Goal: Information Seeking & Learning: Learn about a topic

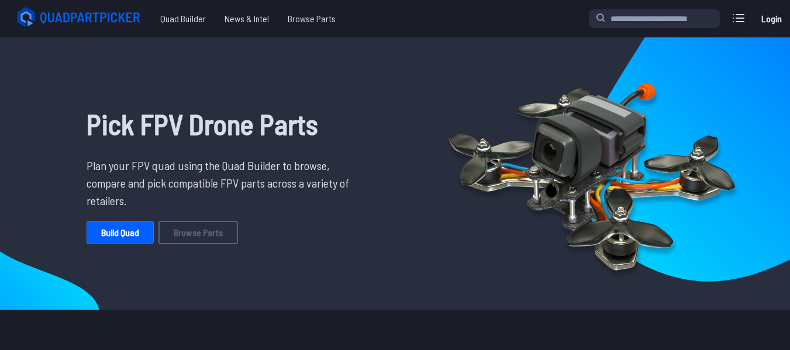
click at [768, 16] on link "Login" at bounding box center [771, 18] width 28 height 23
click at [143, 235] on link "Build Quad" at bounding box center [120, 232] width 67 height 23
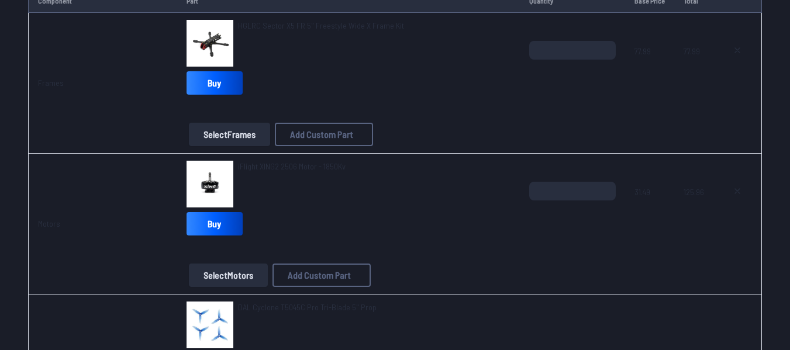
scroll to position [224, 0]
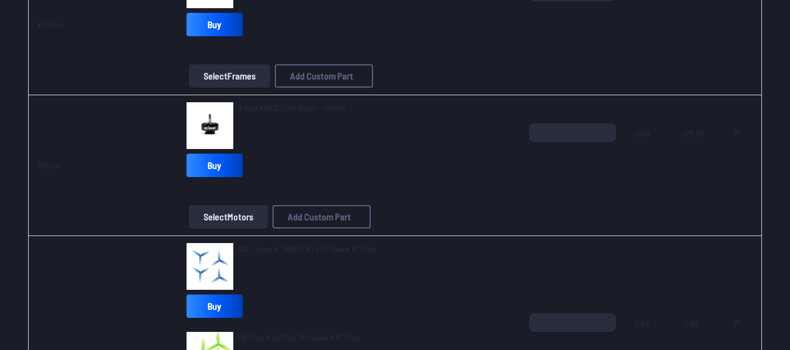
drag, startPoint x: 254, startPoint y: 104, endPoint x: 247, endPoint y: 107, distance: 7.6
click at [247, 107] on span "iFlight XING2 2506 Motor - 1850Kv" at bounding box center [292, 108] width 108 height 10
drag, startPoint x: 306, startPoint y: 116, endPoint x: 289, endPoint y: 103, distance: 21.6
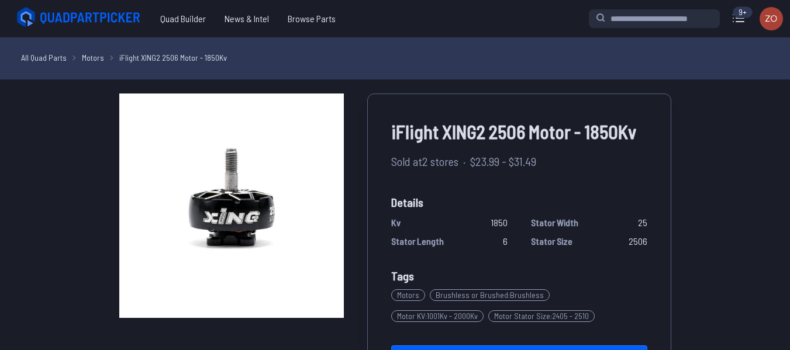
drag, startPoint x: 289, startPoint y: 103, endPoint x: 574, endPoint y: 78, distance: 285.9
click at [574, 78] on div "All Quad Parts Motors iFlight XING2 2506 Motor - 1850Kv" at bounding box center [395, 58] width 790 height 42
drag, startPoint x: 634, startPoint y: 129, endPoint x: 476, endPoint y: 130, distance: 157.9
click at [476, 130] on span "iFlight XING2 2506 Motor - 1850Kv" at bounding box center [519, 132] width 256 height 28
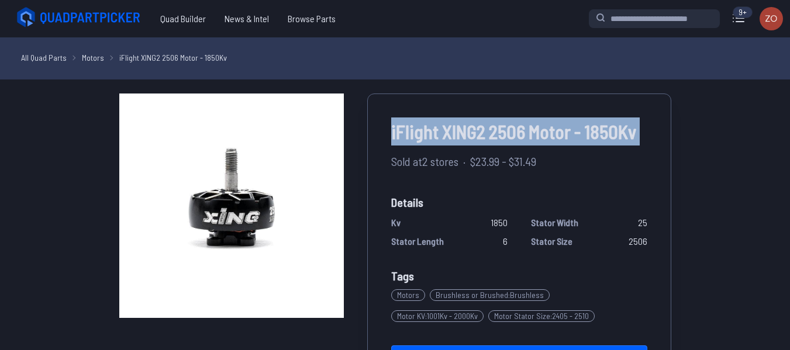
click at [476, 130] on span "iFlight XING2 2506 Motor - 1850Kv" at bounding box center [519, 132] width 256 height 28
copy div "iFlight XING2 2506 Motor - 1850Kv"
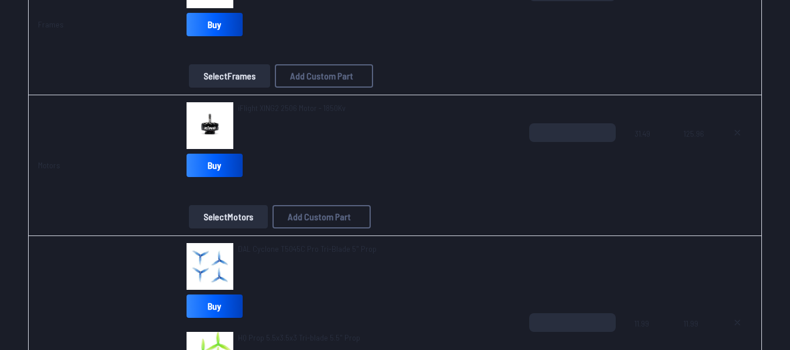
scroll to position [67, 0]
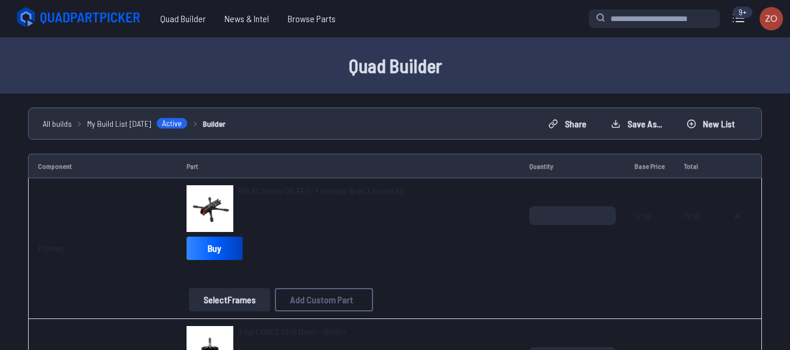
scroll to position [57, 0]
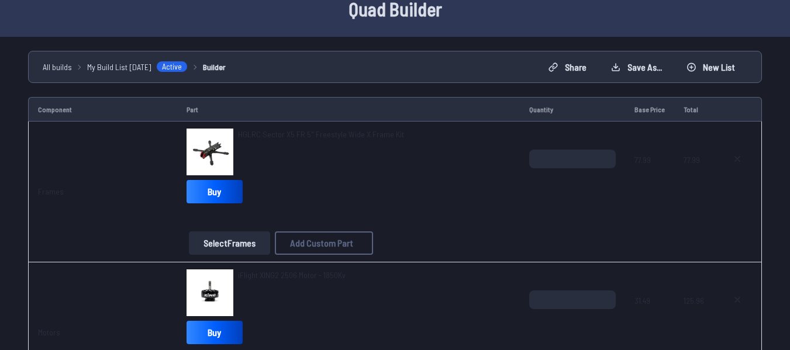
drag, startPoint x: 325, startPoint y: 133, endPoint x: 297, endPoint y: 135, distance: 28.7
click at [297, 135] on span "HGLRC Sector X5 FR 5" Freestyle Wide X Frame Kit" at bounding box center [321, 134] width 166 height 10
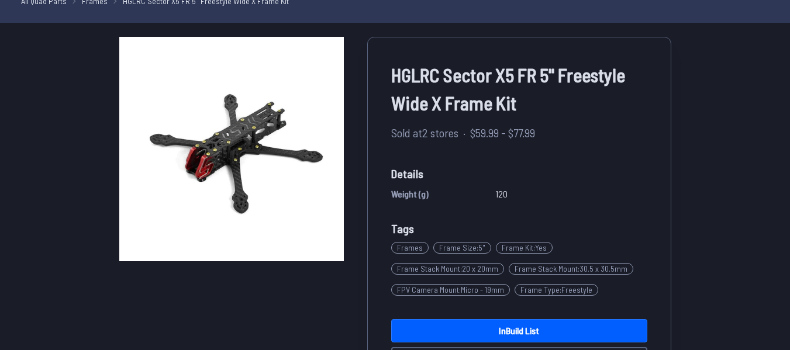
scroll to position [19, 0]
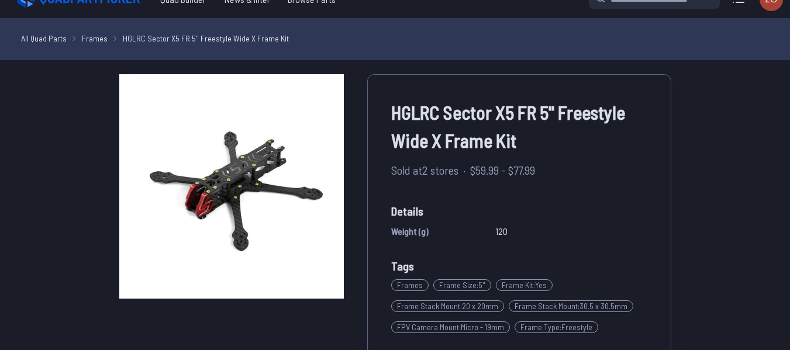
drag, startPoint x: 516, startPoint y: 142, endPoint x: 415, endPoint y: 132, distance: 102.2
drag, startPoint x: 415, startPoint y: 132, endPoint x: 394, endPoint y: 120, distance: 23.6
click at [394, 120] on span "HGLRC Sector X5 FR 5" Freestyle Wide X Frame Kit" at bounding box center [519, 126] width 256 height 56
click at [390, 115] on div "HGLRC Sector X5 FR 5" Freestyle Wide X Frame Kit Sold at 2 stores · $59.99 - $7…" at bounding box center [519, 253] width 304 height 358
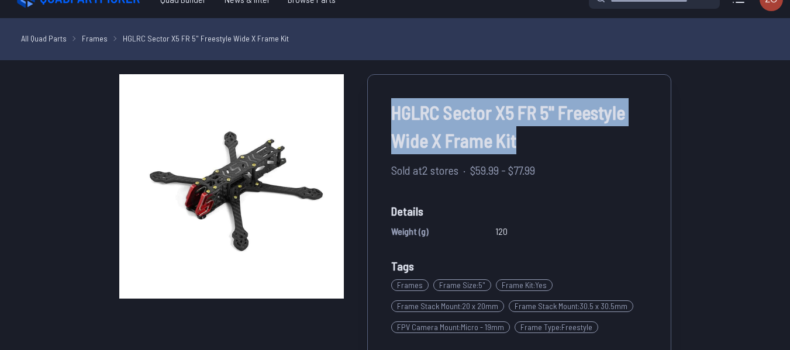
drag, startPoint x: 394, startPoint y: 110, endPoint x: 524, endPoint y: 138, distance: 133.4
click at [524, 138] on span "HGLRC Sector X5 FR 5" Freestyle Wide X Frame Kit" at bounding box center [519, 126] width 256 height 56
click at [671, 95] on div "HGLRC Sector X5 FR 5" Freestyle Wide X Frame Kit Sold at 2 stores · $59.99 - $7…" at bounding box center [395, 349] width 664 height 550
copy span "HGLRC Sector X5 FR 5" Freestyle Wide X Frame Kit"
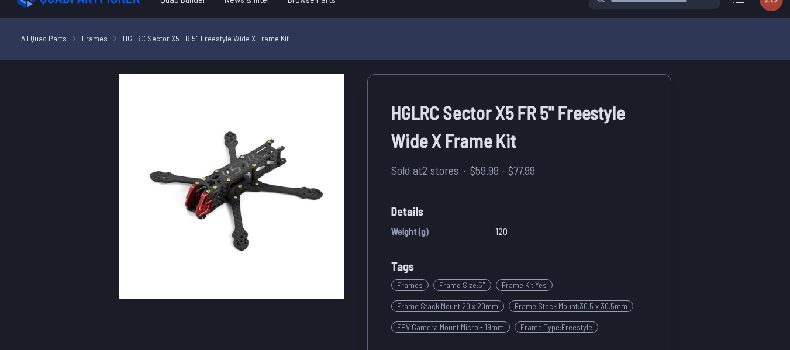
click at [401, 116] on span "HGLRC Sector X5 FR 5" Freestyle Wide X Frame Kit" at bounding box center [519, 126] width 256 height 56
drag, startPoint x: 391, startPoint y: 111, endPoint x: 496, endPoint y: 129, distance: 106.2
drag, startPoint x: 496, startPoint y: 129, endPoint x: 450, endPoint y: 128, distance: 46.2
click at [450, 128] on span "HGLRC Sector X5 FR 5" Freestyle Wide X Frame Kit" at bounding box center [519, 126] width 256 height 56
click at [437, 118] on span "HGLRC Sector X5 FR 5" Freestyle Wide X Frame Kit" at bounding box center [519, 126] width 256 height 56
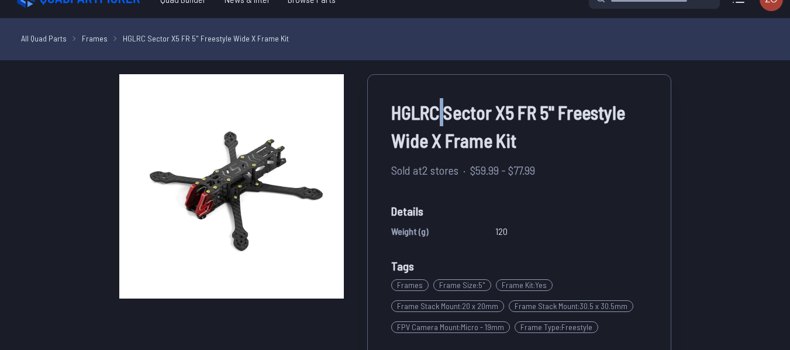
click at [437, 118] on span "HGLRC Sector X5 FR 5" Freestyle Wide X Frame Kit" at bounding box center [519, 126] width 256 height 56
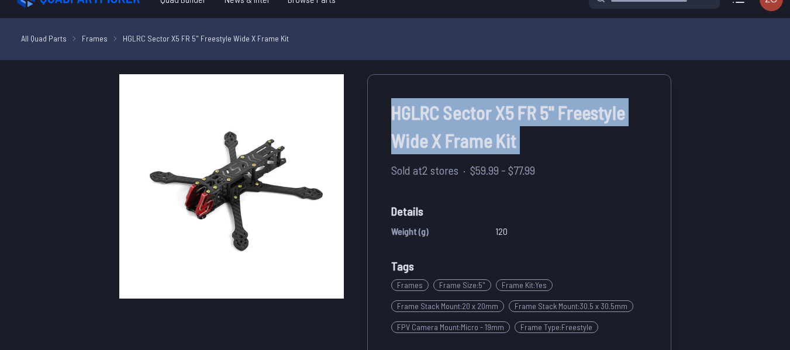
click at [437, 118] on span "HGLRC Sector X5 FR 5" Freestyle Wide X Frame Kit" at bounding box center [519, 126] width 256 height 56
copy div "HGLRC Sector X5 FR 5" Freestyle Wide X Frame Kit"
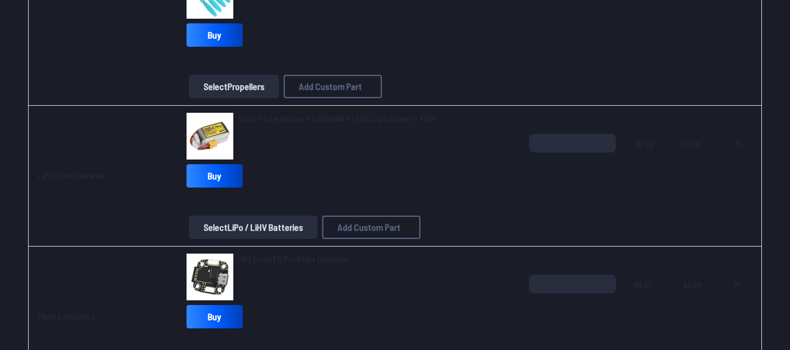
scroll to position [759, 0]
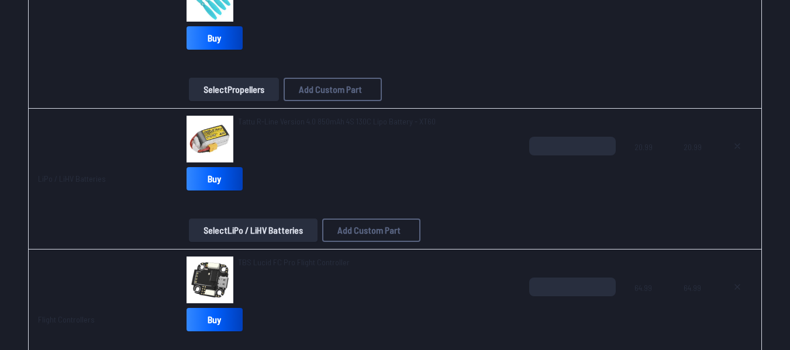
click at [272, 260] on span "TBS Lucid FC Pro Flight Controller" at bounding box center [294, 262] width 112 height 10
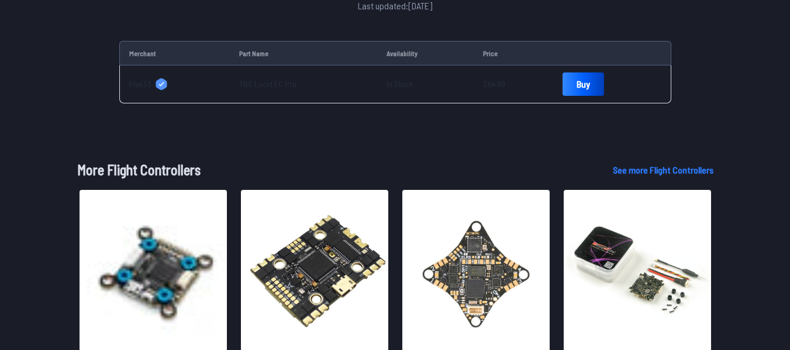
scroll to position [366, 0]
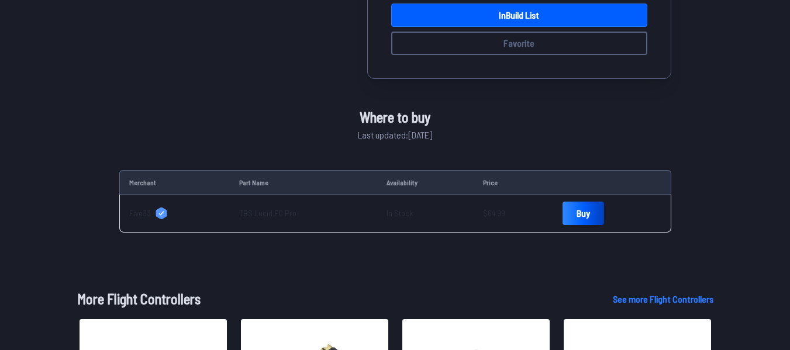
click at [142, 208] on span "Five33" at bounding box center [140, 214] width 22 height 12
